Goal: Navigation & Orientation: Find specific page/section

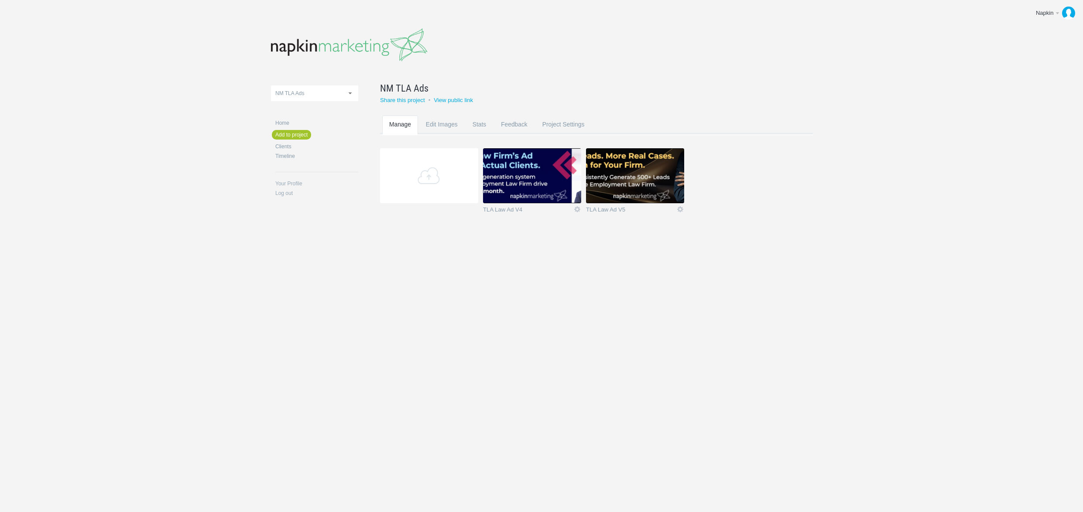
click at [506, 367] on body "Napkin Edit profile Log out Upload 11-1 & 11-2 2016 eNews Redesign 2021 Templat…" at bounding box center [541, 256] width 1083 height 512
